Goal: Information Seeking & Learning: Find specific fact

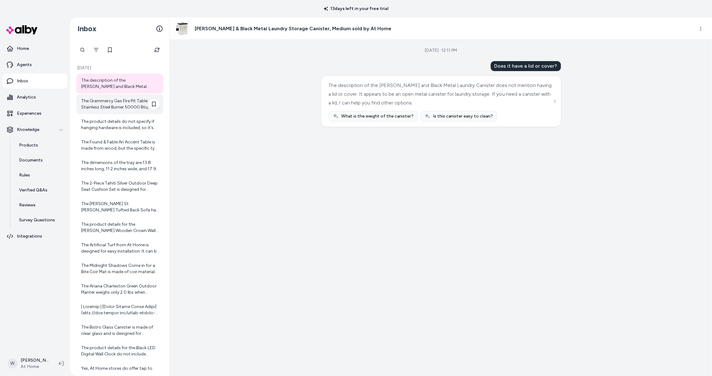
click at [123, 110] on div "The Grammercy Gas Fire Pit Table Stainless Steel Burner 50000 Btu, 30" weighs 6…" at bounding box center [120, 104] width 78 height 12
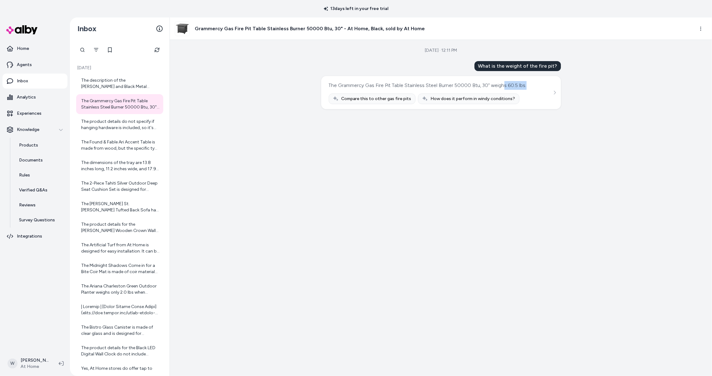
drag, startPoint x: 546, startPoint y: 95, endPoint x: 513, endPoint y: 96, distance: 32.2
click at [519, 94] on div "The Grammercy Gas Fire Pit Table Stainless Steel Burner 50000 Btu, 30" weighs 6…" at bounding box center [441, 92] width 225 height 23
click at [131, 131] on div "The product details do not specify if hanging hardware is included, so it's bes…" at bounding box center [120, 125] width 78 height 12
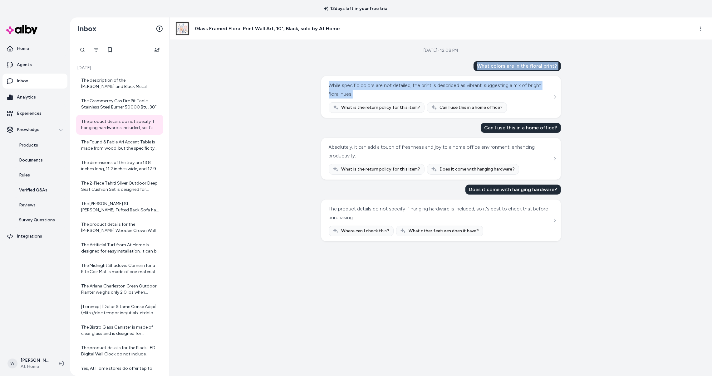
drag, startPoint x: 376, startPoint y: 101, endPoint x: 496, endPoint y: 65, distance: 124.5
click at [496, 65] on div "[DATE] · 12:08 PM What colors are in the floral print? While specific colors ar…" at bounding box center [441, 208] width 542 height 336
copy div "What colors are in the floral print? While specific colors are not detailed, th…"
click at [133, 152] on div "The Found & Fable Ari Accent Table is made from wood, but the specific type of …" at bounding box center [120, 145] width 78 height 12
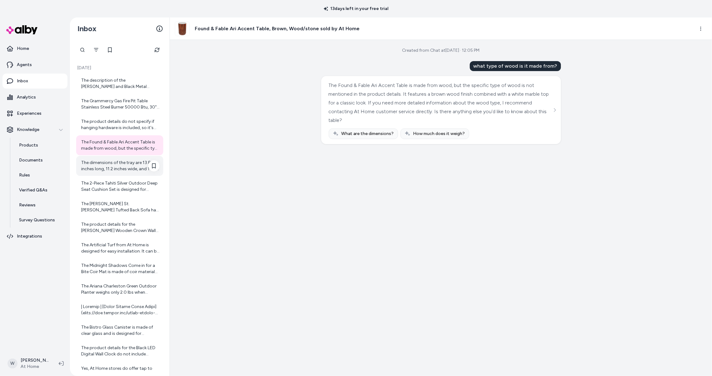
click at [120, 172] on div "The dimensions of the tray are 13.8 inches long, 11.2 inches wide, and 17.9 inc…" at bounding box center [120, 166] width 78 height 12
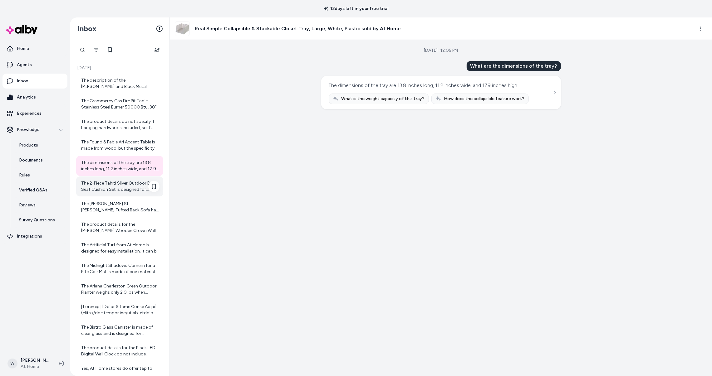
click at [120, 193] on div "The 2-Piece Tahiti Silver Outdoor Deep Seat Cushion Set is designed for outdoor…" at bounding box center [120, 186] width 78 height 12
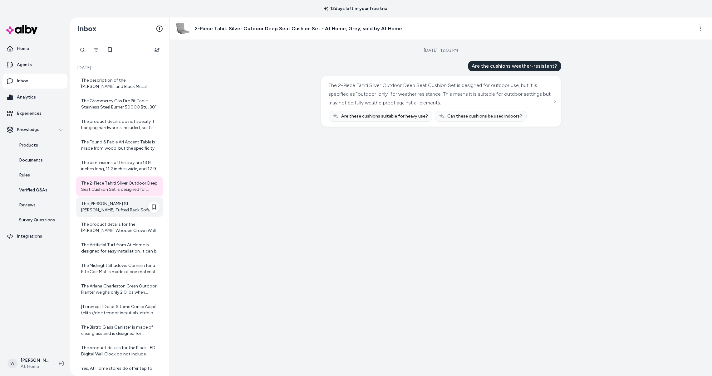
click at [124, 213] on div "The [PERSON_NAME] St. [PERSON_NAME] Tufted Back Sofa has a weight limit of 500 …" at bounding box center [120, 207] width 78 height 12
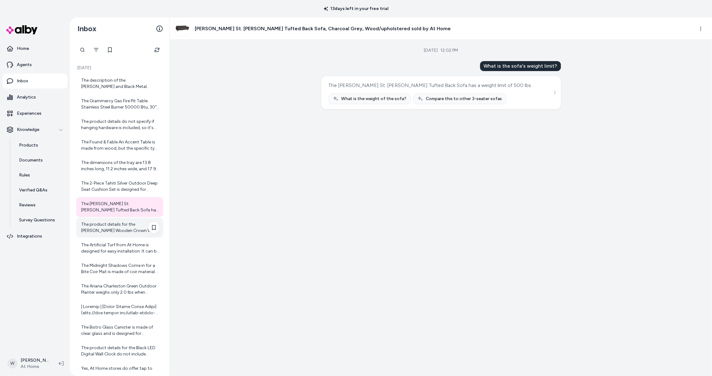
click at [130, 234] on div "The product details for the [PERSON_NAME] Wooden Crown Wall Ledge, 36" do not i…" at bounding box center [120, 228] width 78 height 12
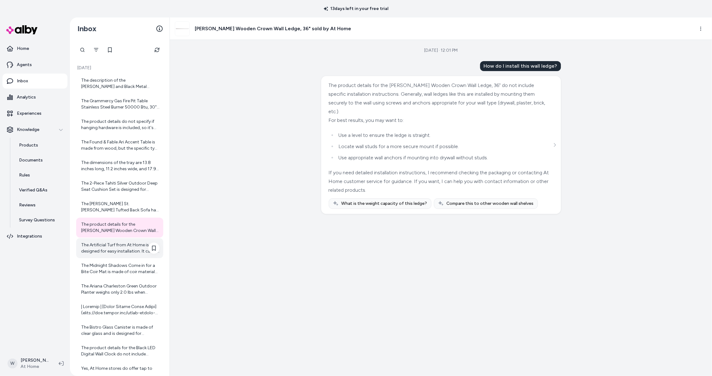
click at [124, 255] on div "The Artificial Turf from At Home is designed for easy installation. It can be g…" at bounding box center [120, 248] width 78 height 12
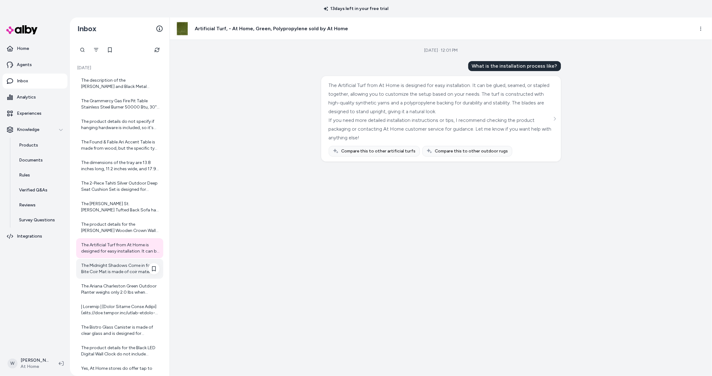
click at [123, 279] on div "The Midnight Shadows Come in for a Bite Coir Mat is made of coir material and i…" at bounding box center [119, 269] width 87 height 20
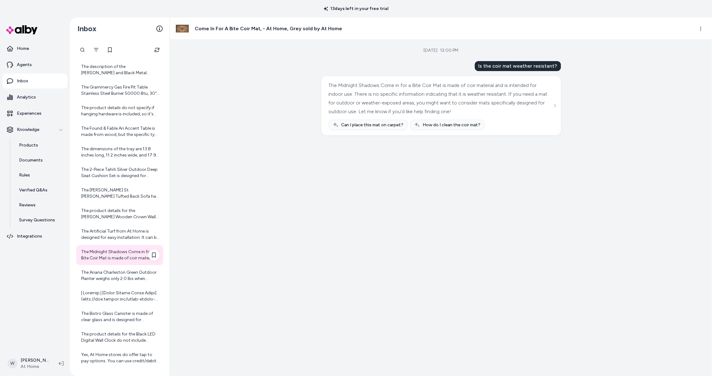
scroll to position [57, 0]
click at [122, 270] on div "The Ariana Charleston Green Outdoor Planter weighs only 2.0 lbs when empty, mak…" at bounding box center [120, 276] width 78 height 12
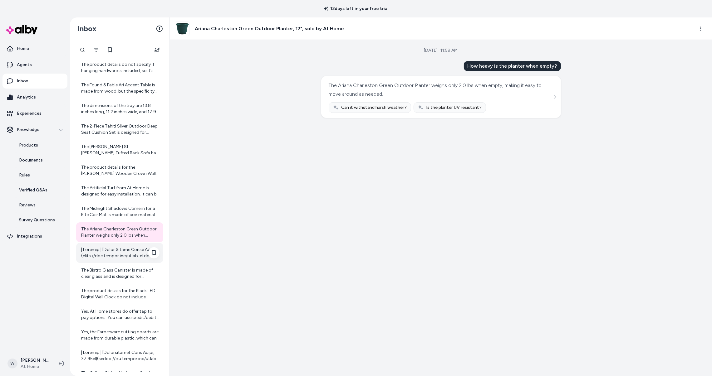
click at [134, 259] on div at bounding box center [120, 253] width 78 height 12
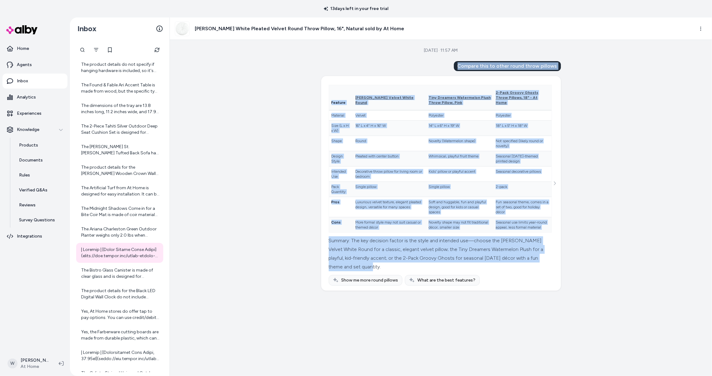
drag, startPoint x: 405, startPoint y: 288, endPoint x: 471, endPoint y: 70, distance: 227.5
click at [471, 70] on div "Compare this to other round throw pillows Feature [PERSON_NAME] Velvet White Ro…" at bounding box center [441, 176] width 240 height 230
copy div "Loremip dolo si ametc adipi elits doeiusm Tempori Utlab Etdolo Magna Aliqu Enim…"
click at [263, 86] on div "[DATE] · 11:57 AM Compare this to other round throw pillows Feature [PERSON_NAM…" at bounding box center [441, 208] width 542 height 336
